Goal: Information Seeking & Learning: Learn about a topic

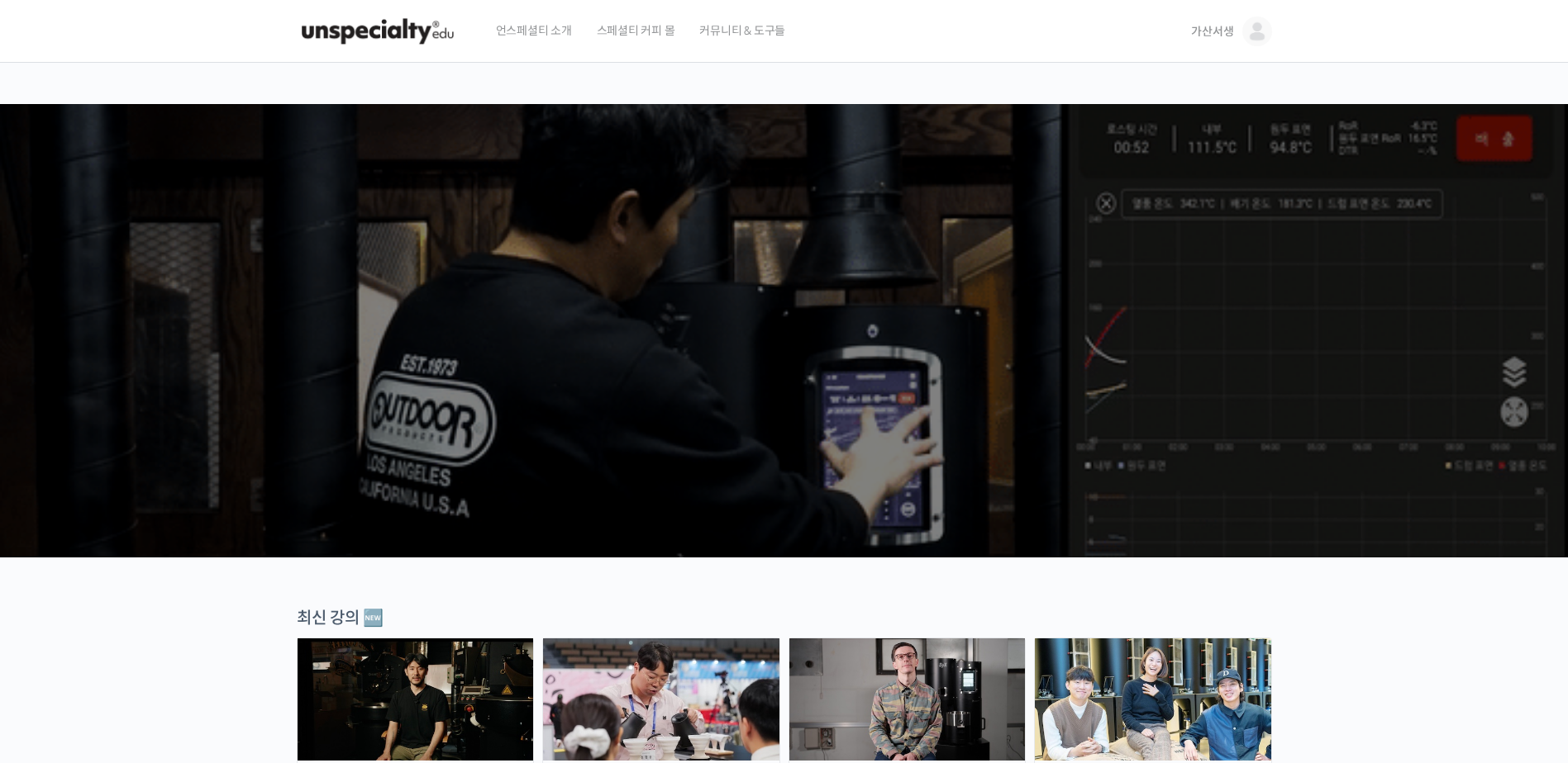
click at [1213, 25] on span "가산서생" at bounding box center [1212, 31] width 42 height 15
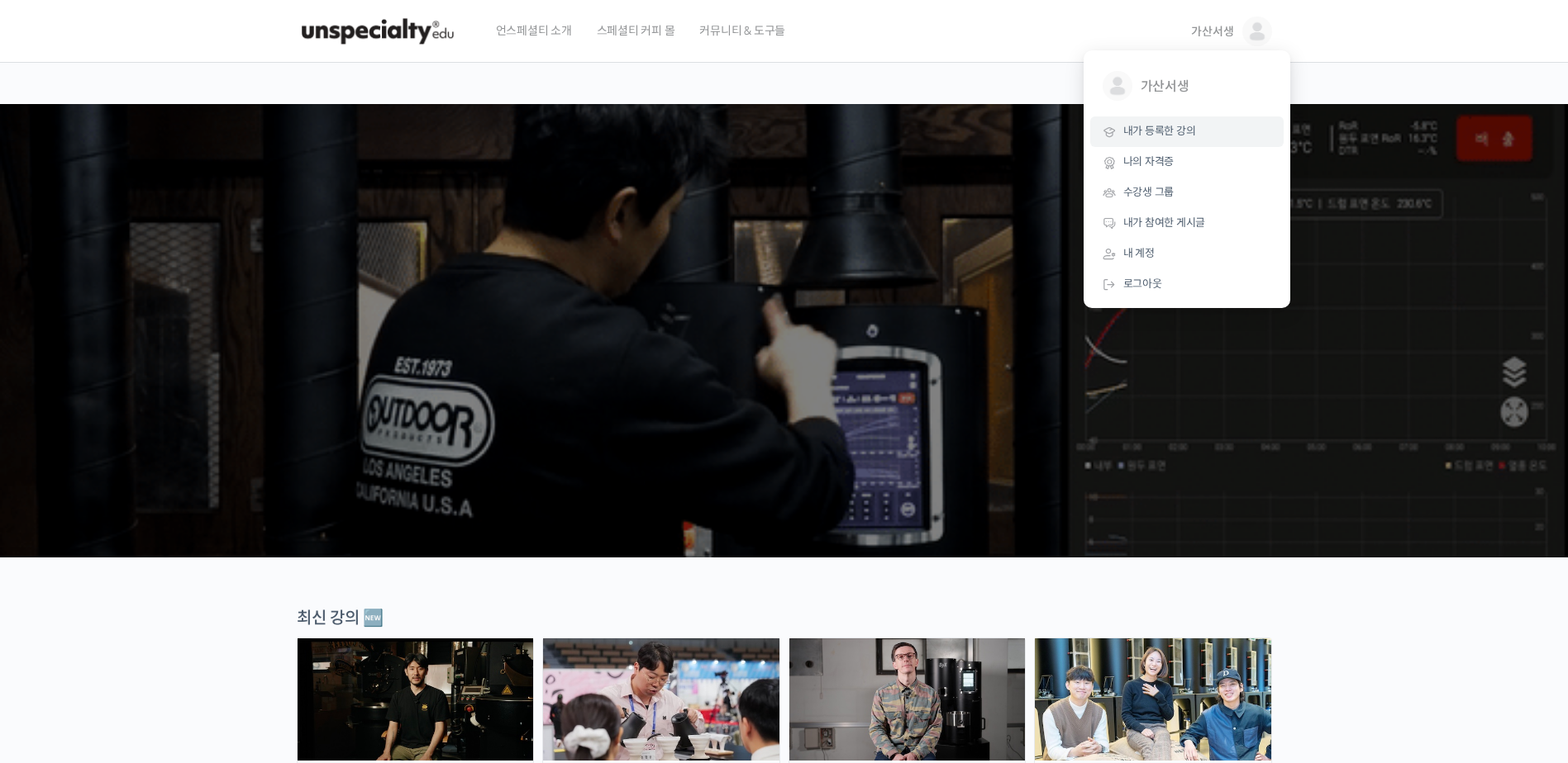
click at [1178, 130] on span "내가 등록한 강의" at bounding box center [1160, 131] width 73 height 14
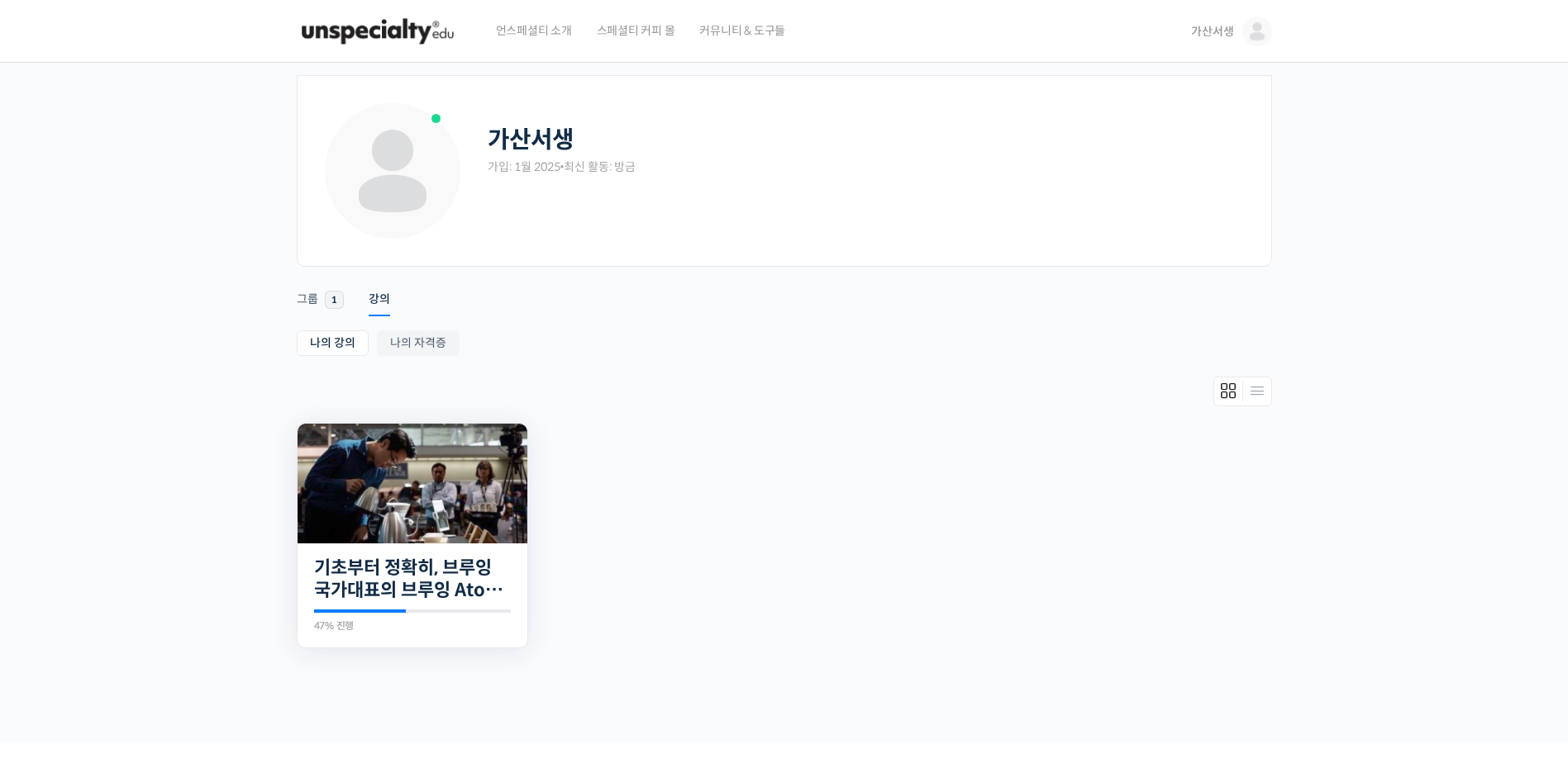
click at [399, 512] on img at bounding box center [412, 483] width 229 height 119
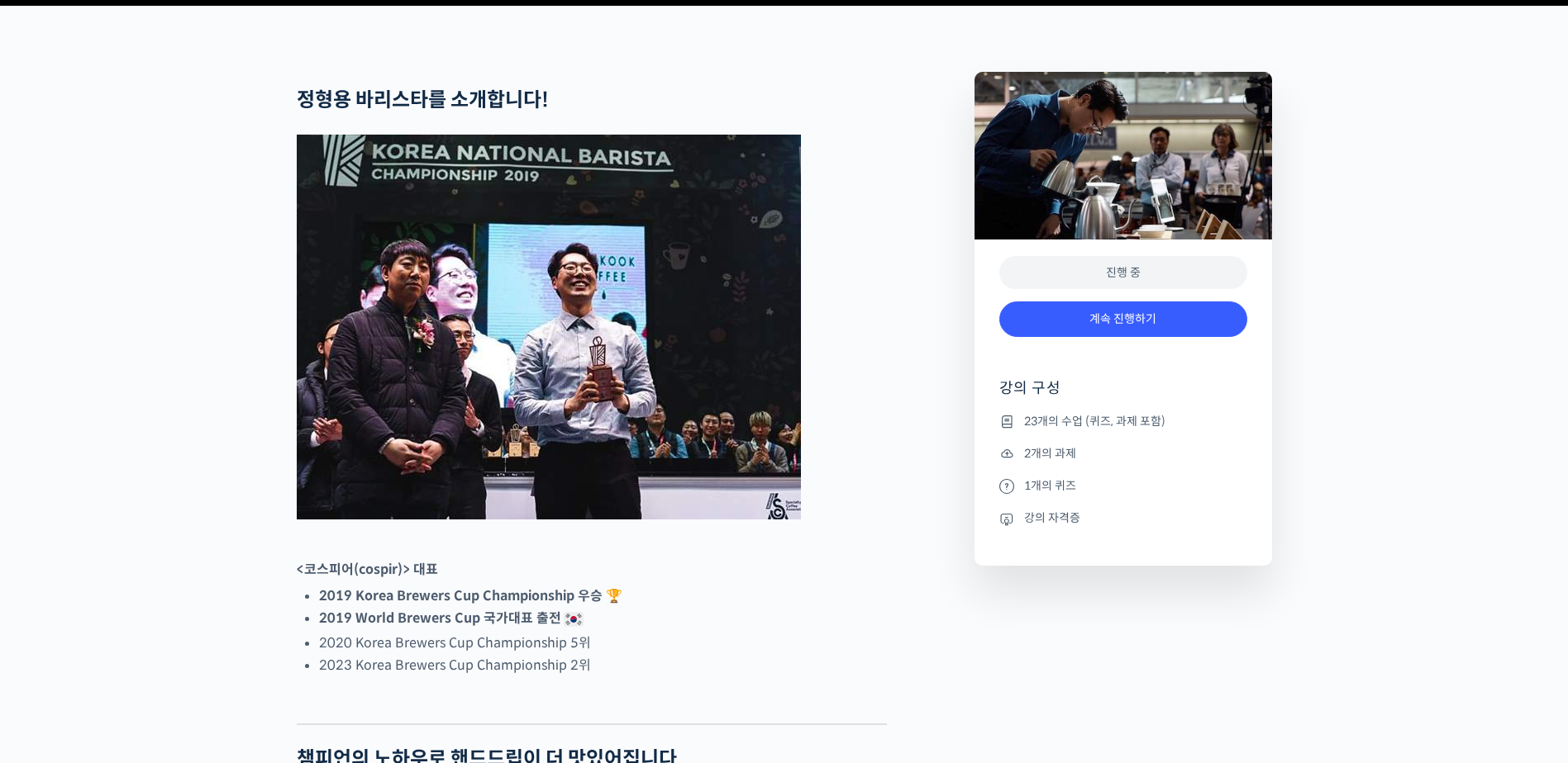
scroll to position [661, 0]
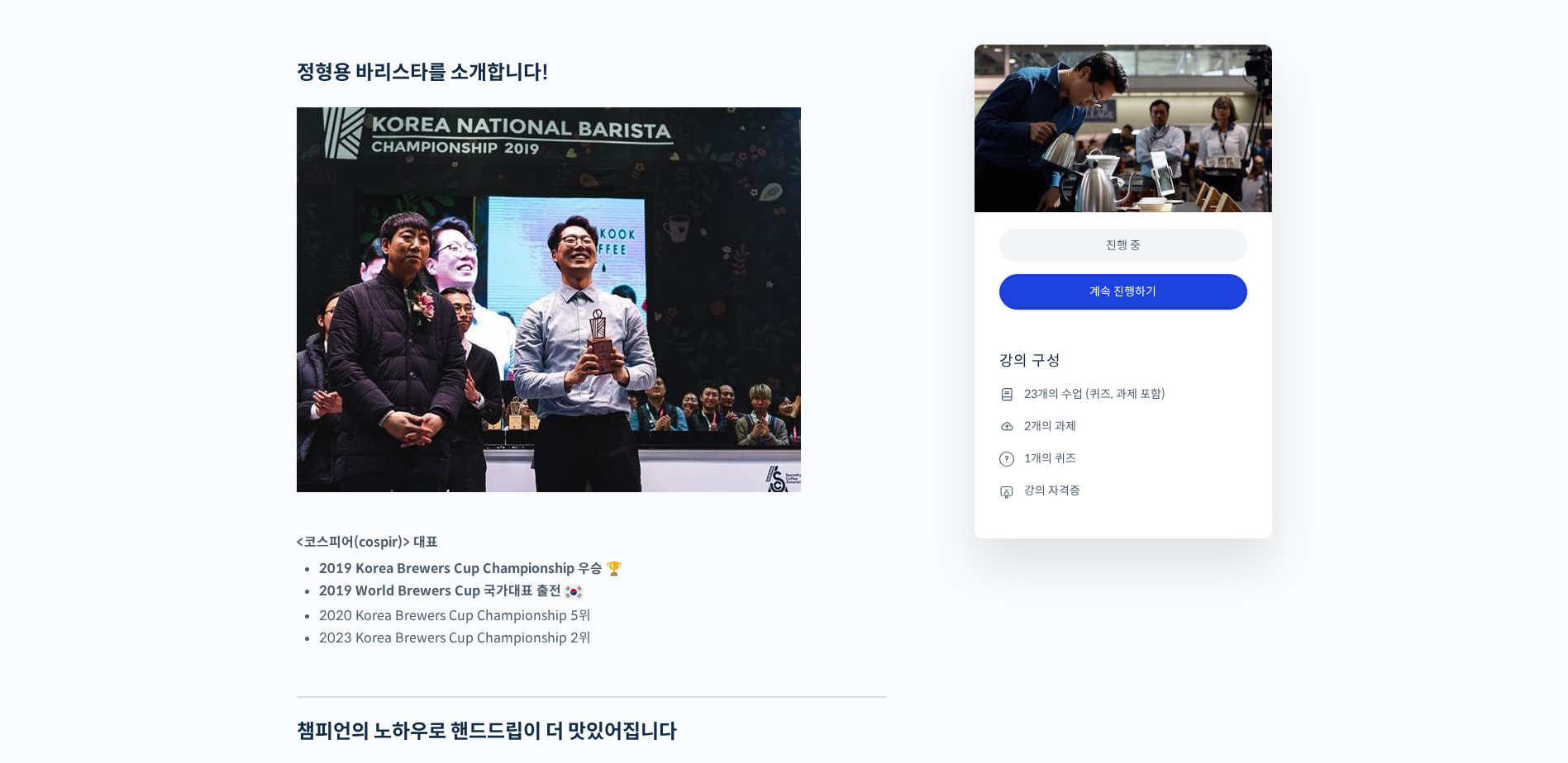
click at [1105, 310] on link "계속 진행하기" at bounding box center [1124, 292] width 248 height 35
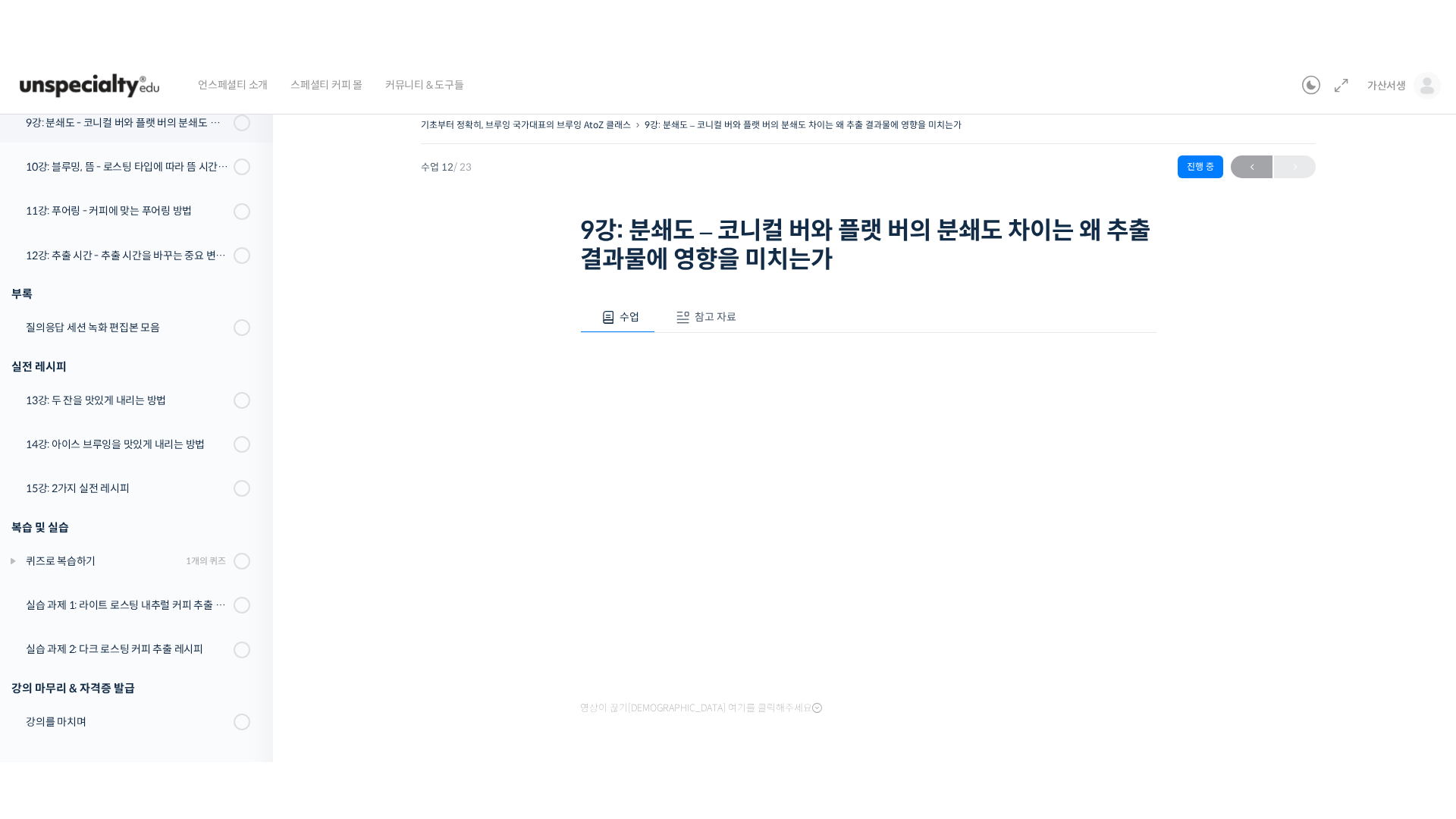
scroll to position [680, 0]
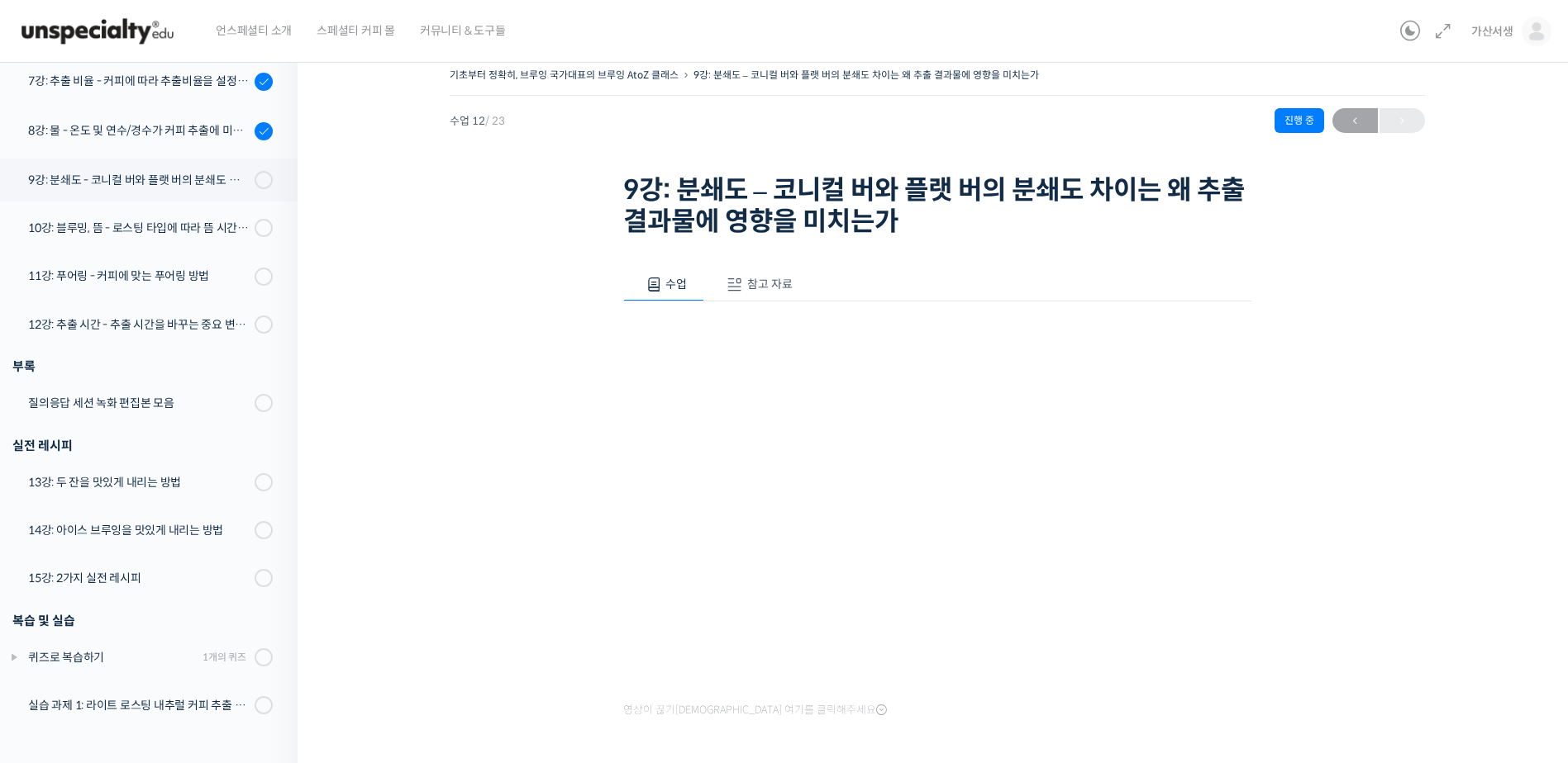
scroll to position [140, 0]
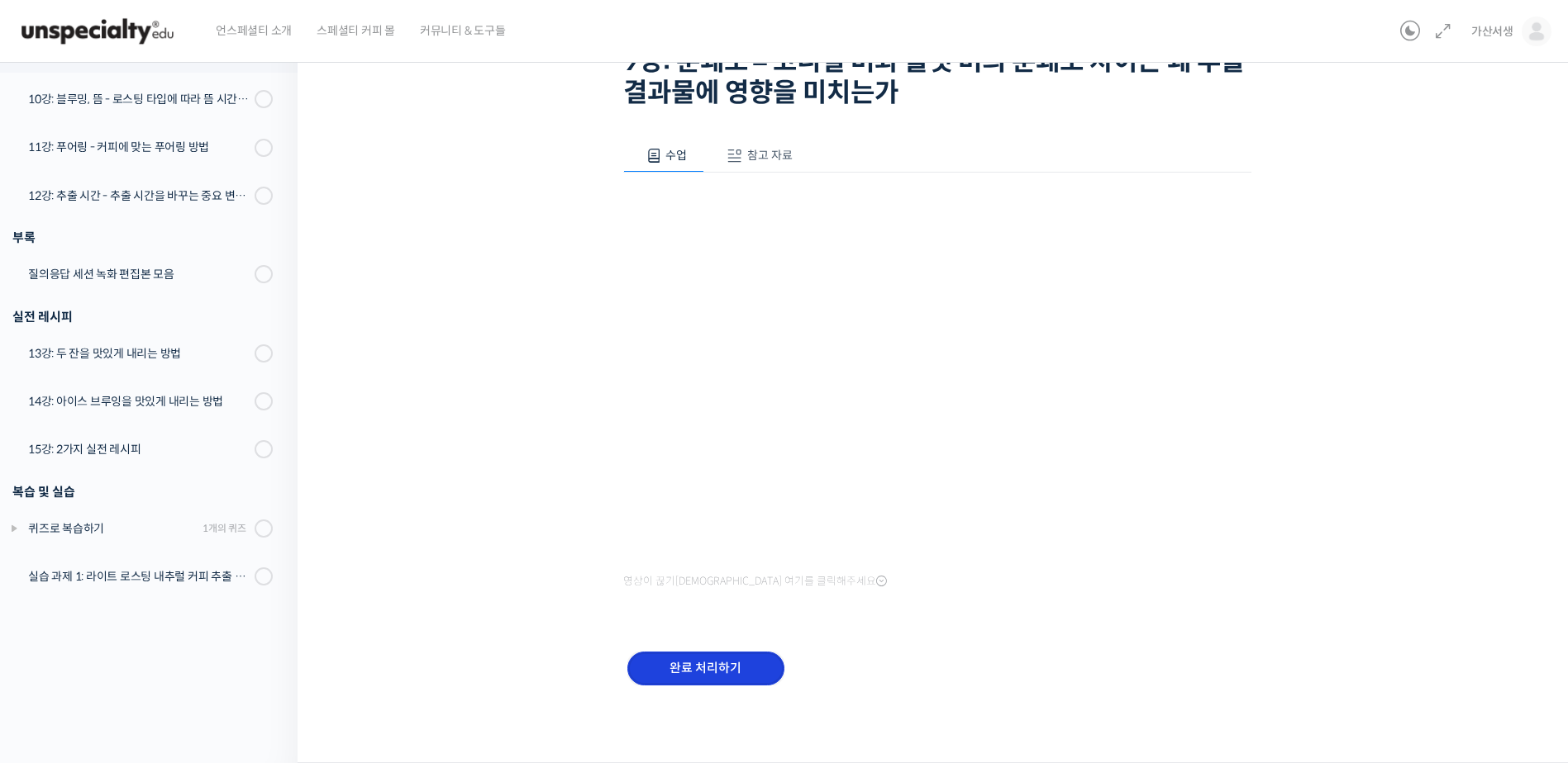
click at [716, 667] on input "완료 처리하기" at bounding box center [705, 668] width 157 height 34
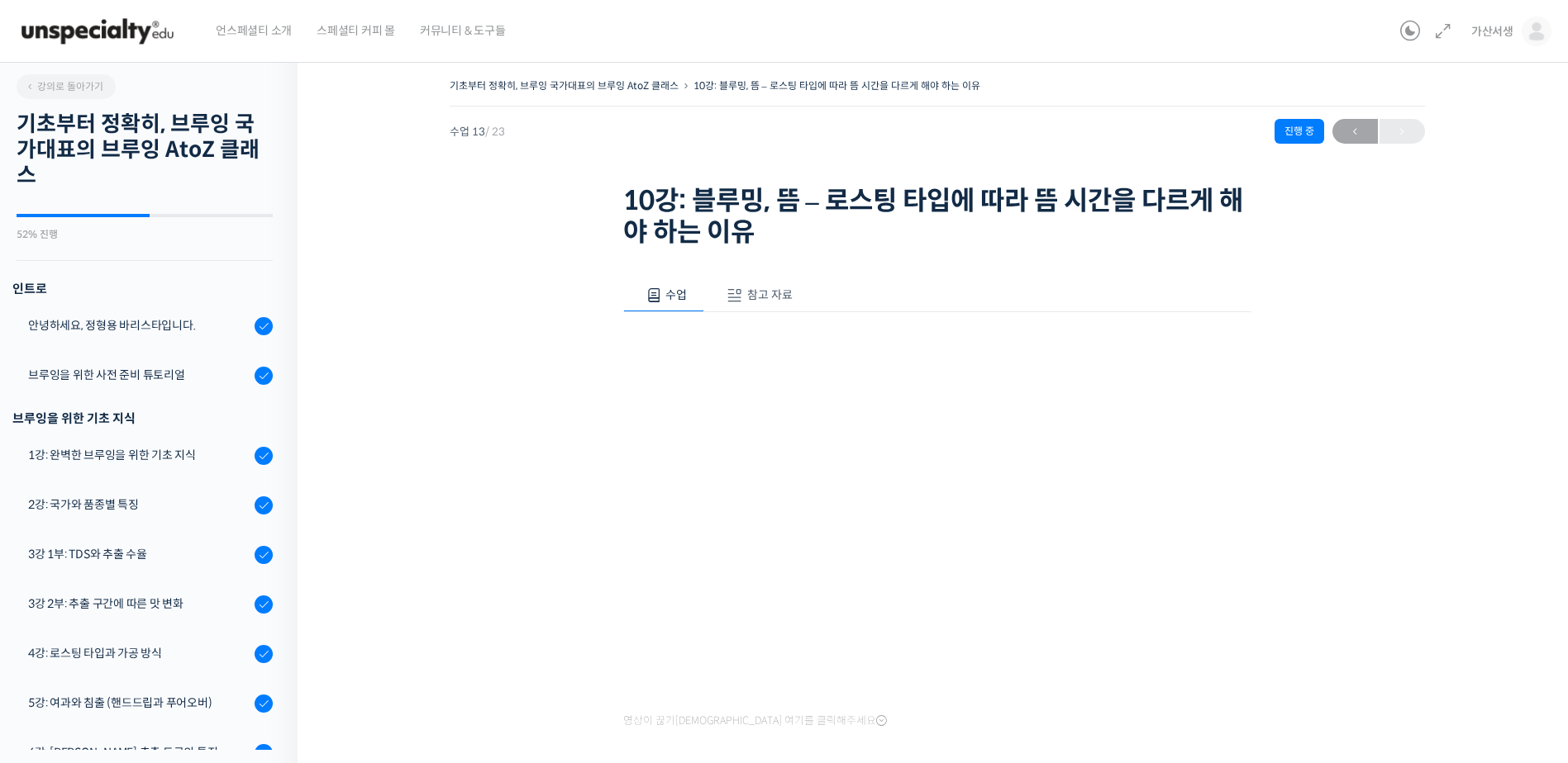
scroll to position [872, 0]
